Goal: Complete application form

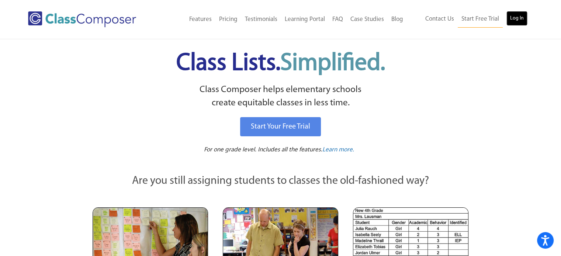
click at [516, 21] on link "Log In" at bounding box center [516, 18] width 21 height 15
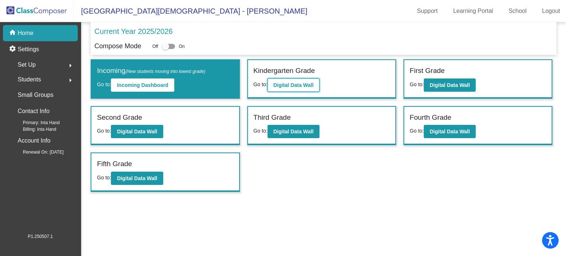
click at [306, 81] on button "Digital Data Wall" at bounding box center [294, 85] width 52 height 13
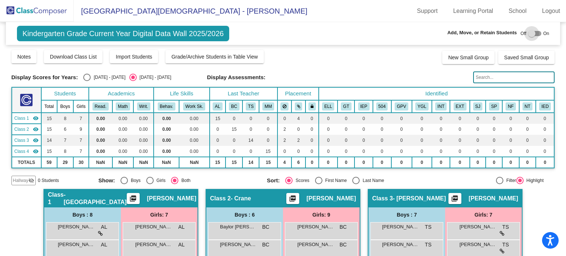
click at [533, 32] on div at bounding box center [534, 33] width 13 height 5
checkbox input "true"
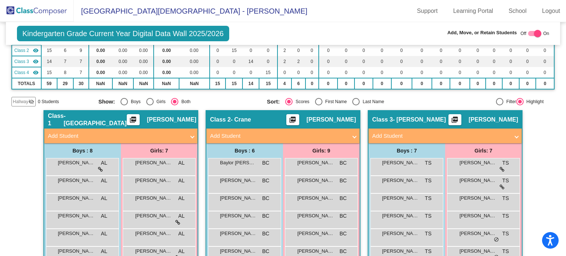
scroll to position [87, 0]
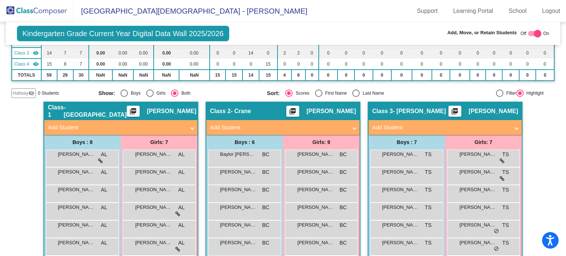
click at [354, 128] on span at bounding box center [354, 128] width 3 height 8
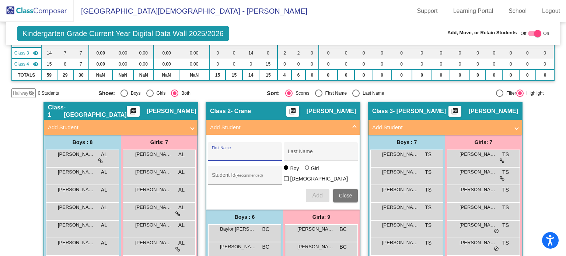
click at [266, 152] on input "First Name" at bounding box center [245, 155] width 66 height 6
type input "Averie"
type input "Siefken"
click at [306, 170] on div at bounding box center [307, 168] width 4 height 4
click at [307, 171] on input "Girl" at bounding box center [307, 171] width 0 height 0
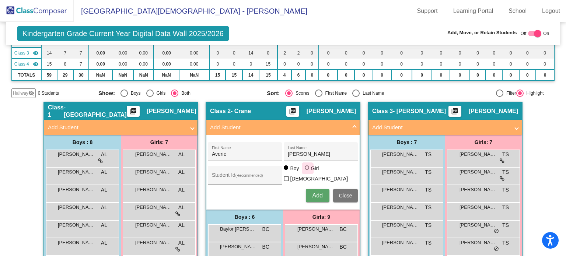
radio input "true"
click at [317, 192] on span "Add" at bounding box center [317, 195] width 10 height 6
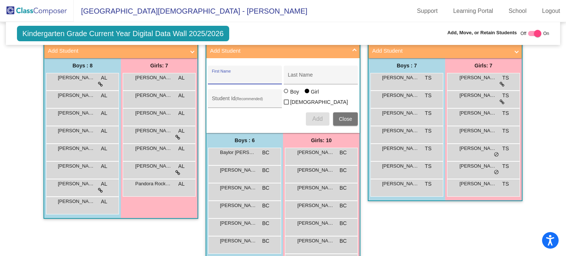
scroll to position [160, 0]
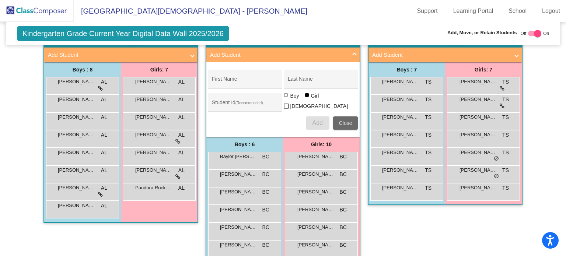
click at [340, 120] on span "Close" at bounding box center [345, 123] width 13 height 6
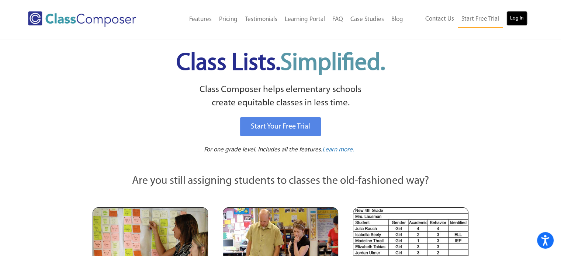
click at [512, 18] on link "Log In" at bounding box center [516, 18] width 21 height 15
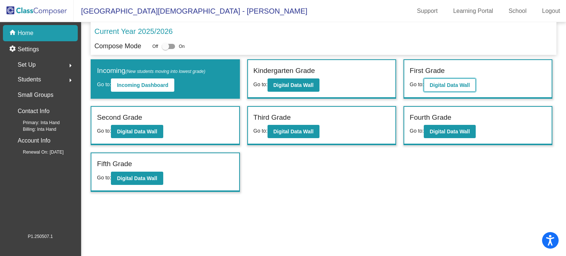
click at [459, 87] on b "Digital Data Wall" at bounding box center [450, 85] width 40 height 6
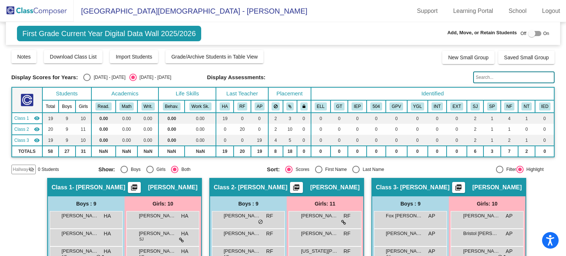
click at [497, 76] on input "text" at bounding box center [513, 78] width 81 height 12
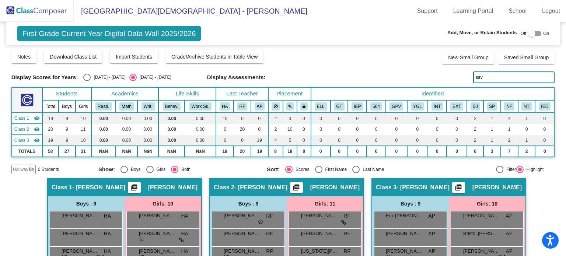
type input "sava"
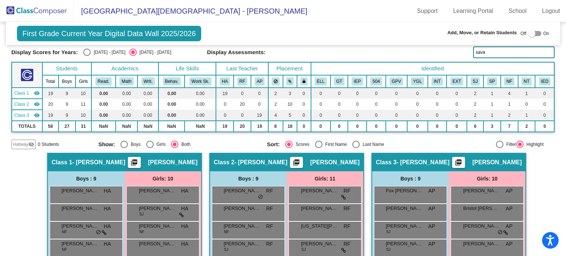
scroll to position [7, 0]
